Goal: Information Seeking & Learning: Learn about a topic

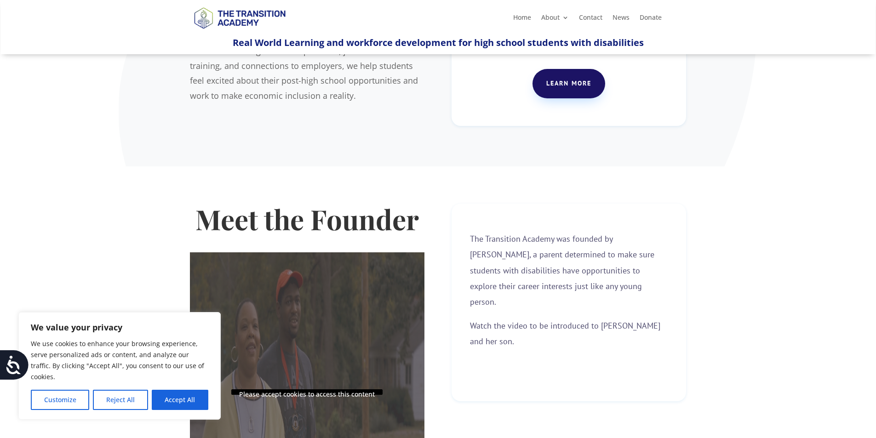
scroll to position [184, 0]
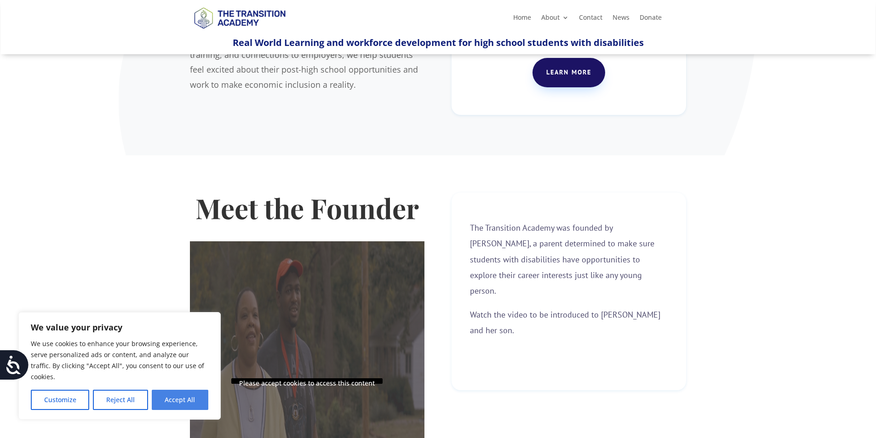
click at [176, 401] on button "Accept All" at bounding box center [180, 400] width 57 height 20
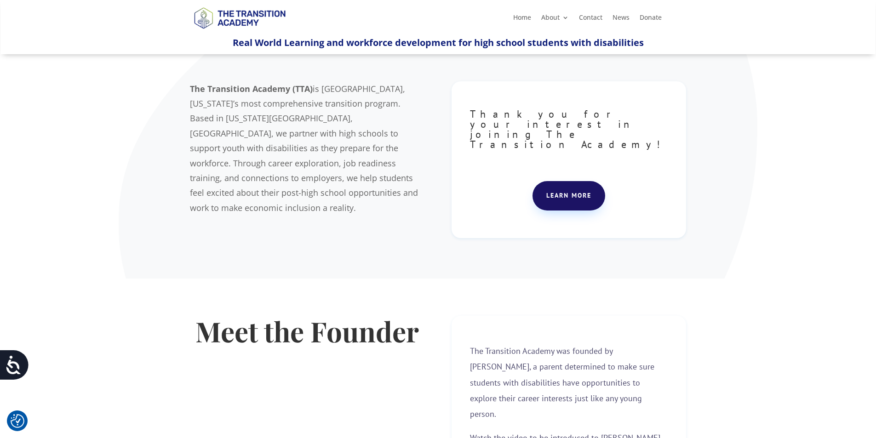
scroll to position [0, 0]
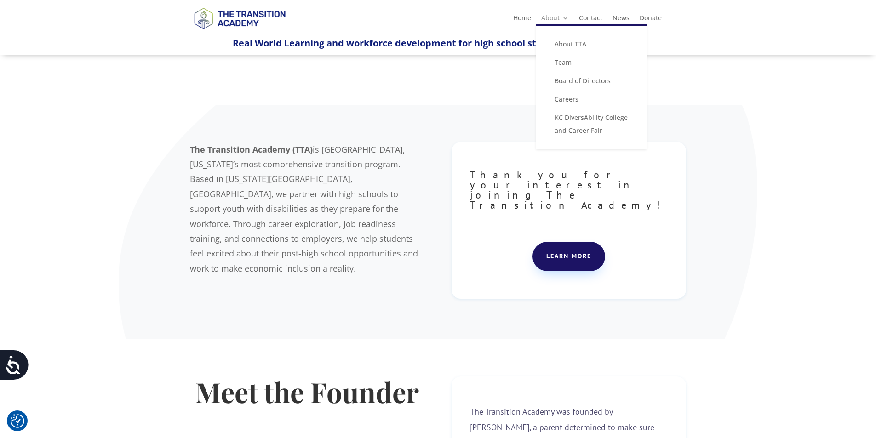
click at [563, 17] on link "About" at bounding box center [555, 20] width 28 height 10
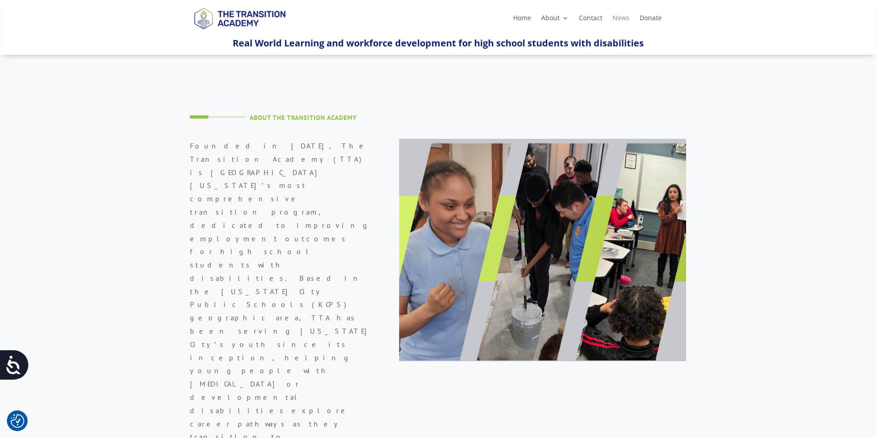
click at [616, 18] on link "News" at bounding box center [620, 20] width 17 height 10
click at [524, 18] on link "Home" at bounding box center [522, 20] width 18 height 10
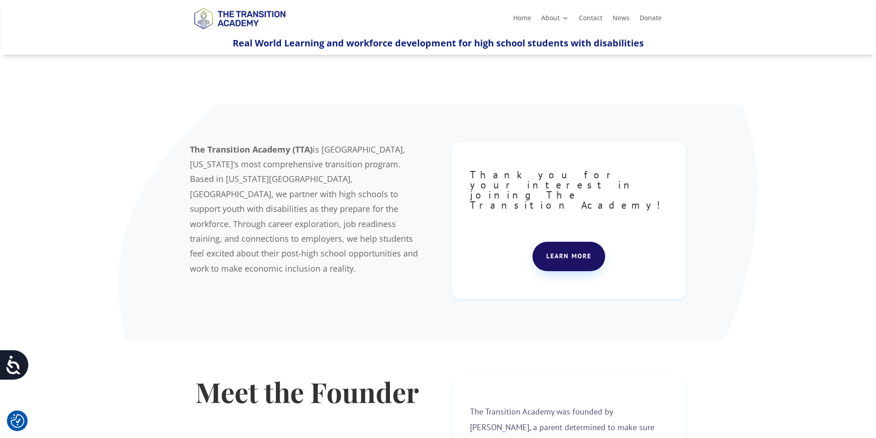
click at [569, 242] on link "Learn more" at bounding box center [568, 256] width 73 height 29
